Goal: Task Accomplishment & Management: Use online tool/utility

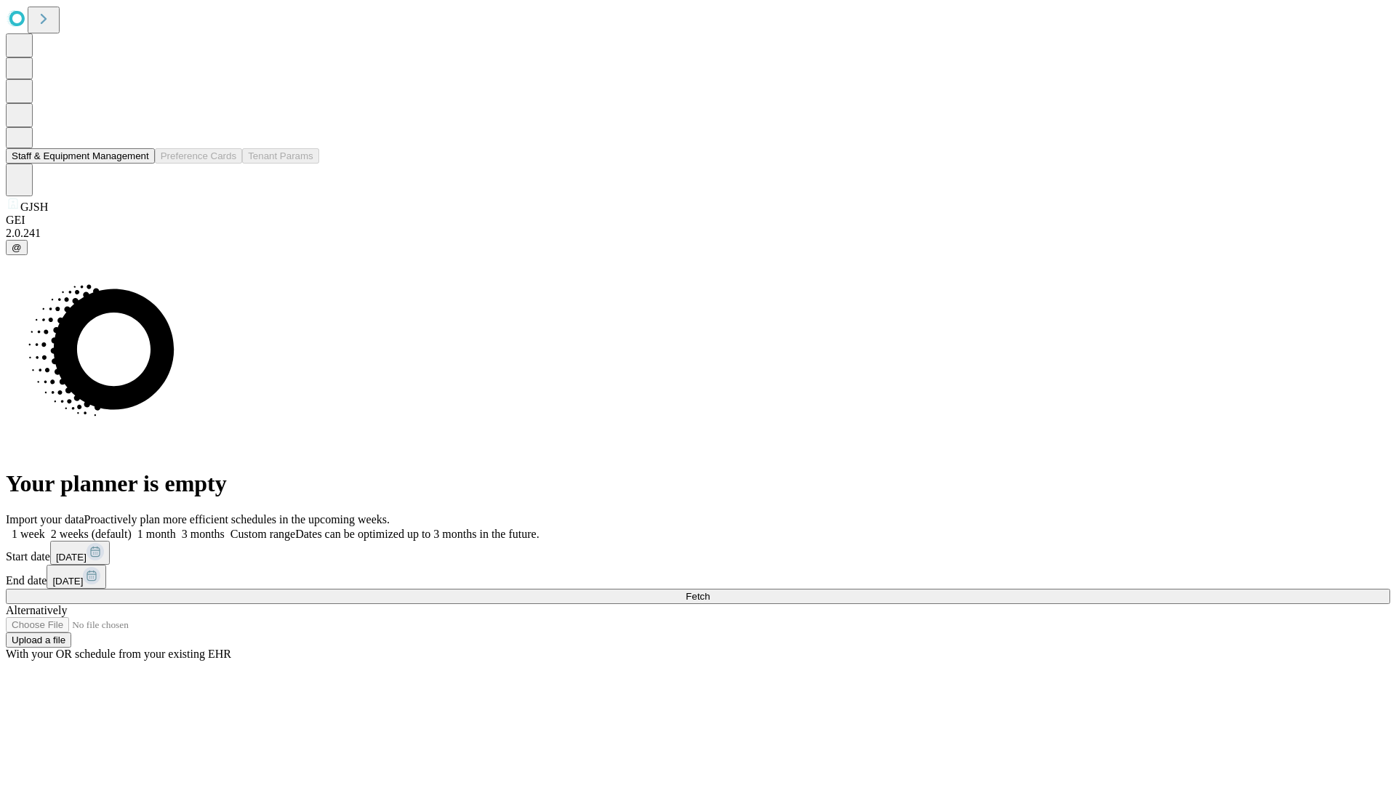
click at [136, 164] on button "Staff & Equipment Management" at bounding box center [80, 155] width 149 height 15
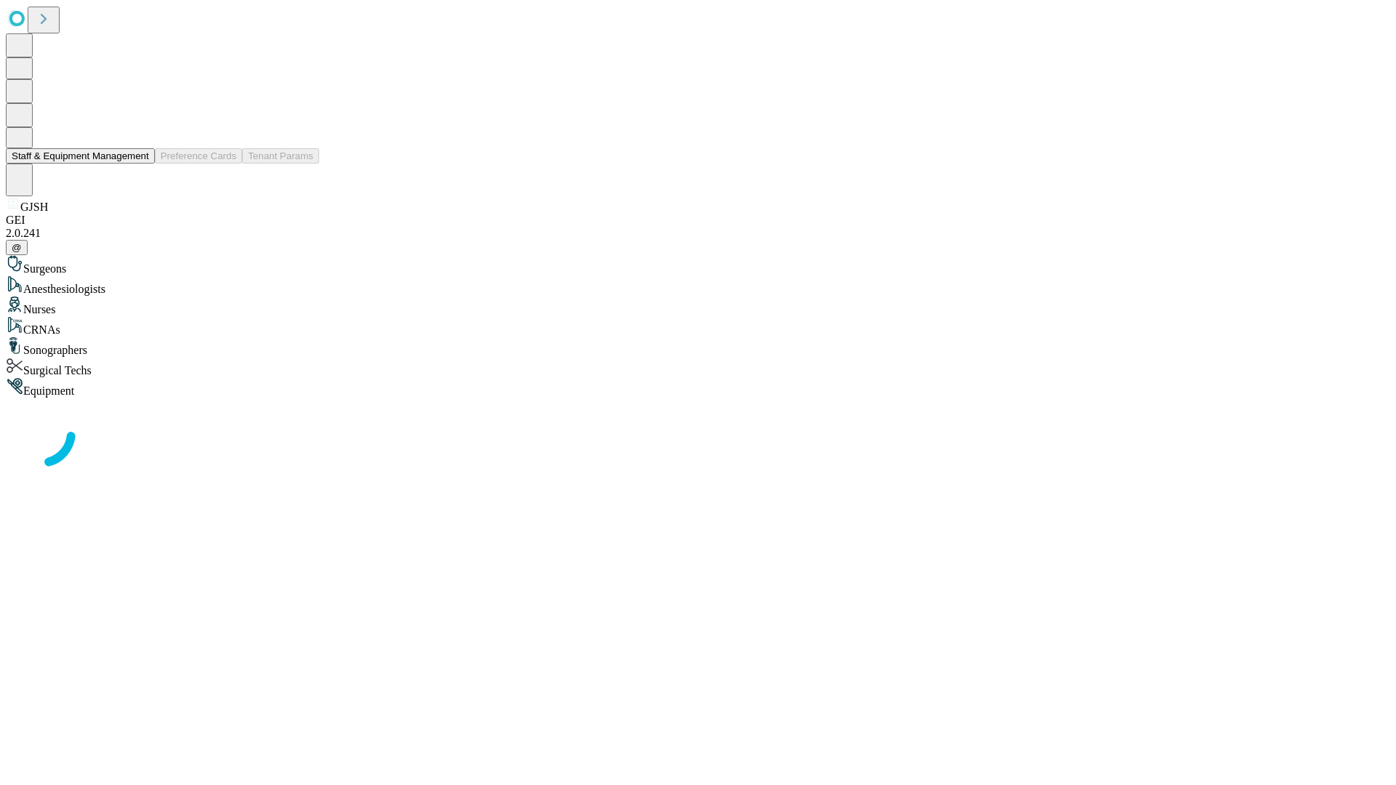
click at [139, 164] on button "Staff & Equipment Management" at bounding box center [80, 155] width 149 height 15
